Goal: Contribute content

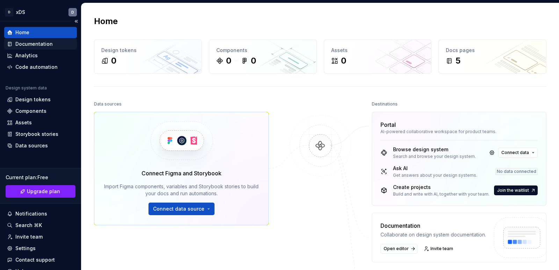
click at [43, 44] on div "Documentation" at bounding box center [33, 44] width 37 height 7
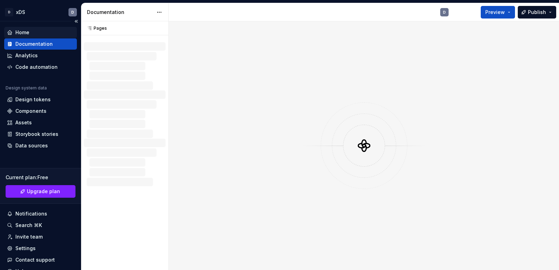
click at [20, 28] on div "Home" at bounding box center [40, 32] width 73 height 11
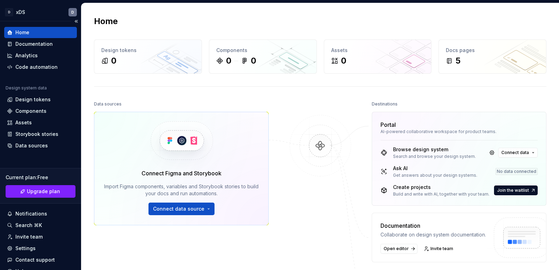
click at [20, 28] on div "Home" at bounding box center [40, 32] width 73 height 11
click at [43, 45] on div "Documentation" at bounding box center [33, 44] width 37 height 7
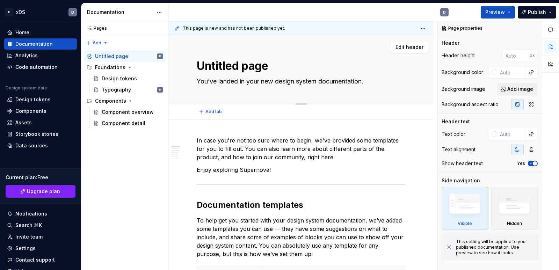
click at [256, 81] on textarea "You’ve landed in your new design system documentation." at bounding box center [299, 81] width 209 height 11
click at [275, 62] on textarea "Untitled page" at bounding box center [299, 66] width 209 height 17
type textarea "*"
